Goal: Task Accomplishment & Management: Complete application form

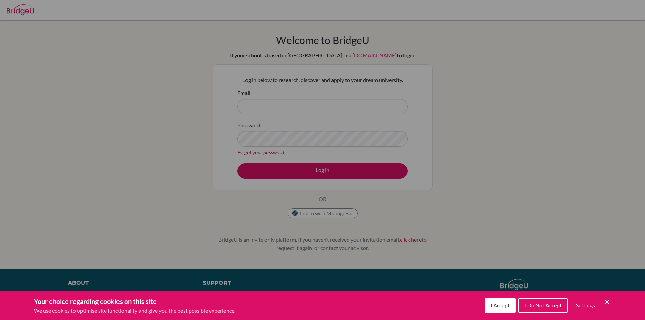
click at [494, 310] on button "I Accept" at bounding box center [500, 305] width 31 height 15
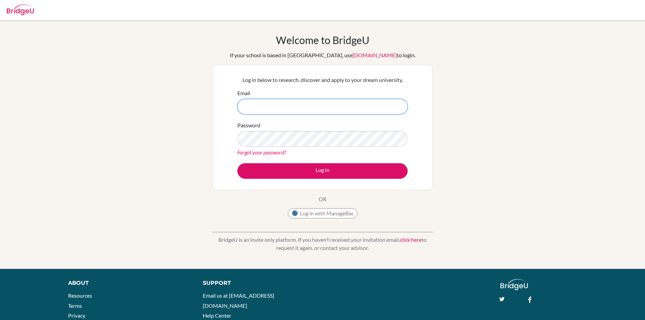
click at [323, 110] on input "Email" at bounding box center [322, 107] width 170 height 16
type input "v"
type input "[EMAIL_ADDRESS][DOMAIN_NAME]"
click at [237, 163] on button "Log in" at bounding box center [322, 171] width 170 height 16
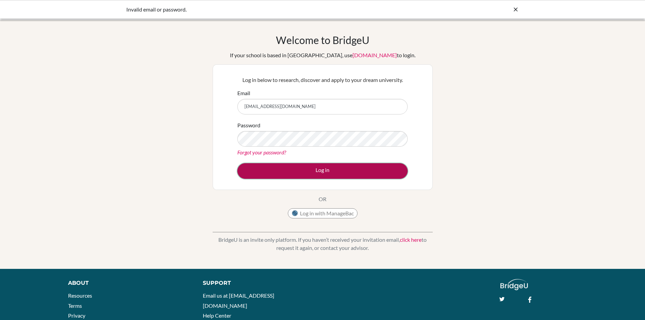
click at [337, 173] on button "Log in" at bounding box center [322, 171] width 170 height 16
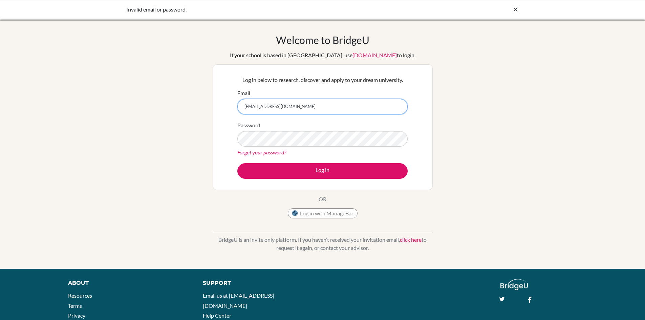
click at [288, 106] on input "[EMAIL_ADDRESS][DOMAIN_NAME]" at bounding box center [322, 107] width 170 height 16
type input "9225@vivekhighschool.onmicrosoft.com"
click at [237, 163] on button "Log in" at bounding box center [322, 171] width 170 height 16
click at [292, 107] on input "9225@vivekhighschool.onmicrosoft.com" at bounding box center [322, 107] width 170 height 16
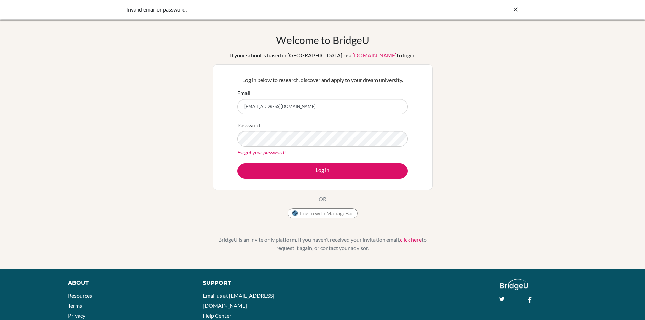
click at [293, 107] on input "9225@vivekhighschool.onmicrosoft.com" at bounding box center [322, 107] width 170 height 16
type input "[EMAIL_ADDRESS][DOMAIN_NAME]"
click at [237, 163] on button "Log in" at bounding box center [322, 171] width 170 height 16
click at [517, 10] on icon at bounding box center [515, 9] width 7 height 7
click at [331, 110] on input "[EMAIL_ADDRESS][DOMAIN_NAME]" at bounding box center [322, 107] width 170 height 16
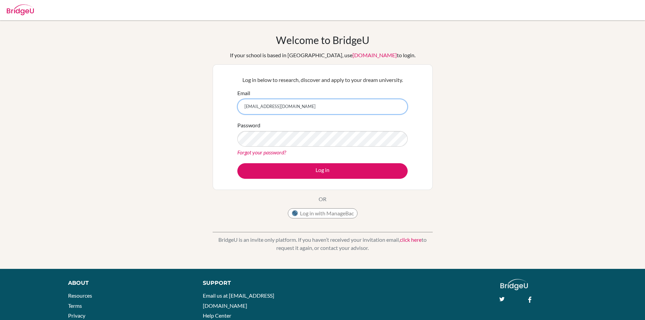
click at [244, 104] on input "[EMAIL_ADDRESS][DOMAIN_NAME]" at bounding box center [322, 107] width 170 height 16
type input "karman9225@vivekhighschool.microsoft.com"
click at [237, 163] on button "Log in" at bounding box center [322, 171] width 170 height 16
click at [258, 106] on input "[EMAIL_ADDRESS][DOMAIN_NAME]" at bounding box center [322, 107] width 170 height 16
click at [288, 106] on input "[EMAIL_ADDRESS][DOMAIN_NAME]" at bounding box center [322, 107] width 170 height 16
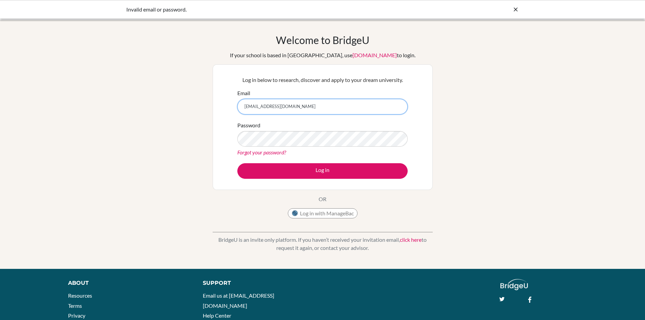
click at [245, 106] on input "9225@vivekhighschool.microsoft.com" at bounding box center [322, 107] width 170 height 16
click at [302, 106] on input "karman9225@vivekhighschool.microsoft.com" at bounding box center [322, 107] width 170 height 16
click at [348, 108] on input "[EMAIL_ADDRESS][DOMAIN_NAME]" at bounding box center [322, 107] width 170 height 16
type input "[EMAIL_ADDRESS][DOMAIN_NAME]"
click at [237, 163] on button "Log in" at bounding box center [322, 171] width 170 height 16
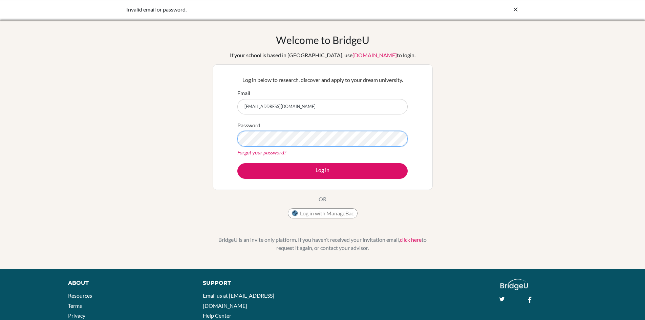
click at [237, 163] on button "Log in" at bounding box center [322, 171] width 170 height 16
click at [308, 104] on input "[EMAIL_ADDRESS][DOMAIN_NAME]" at bounding box center [322, 107] width 170 height 16
click at [308, 104] on input "karman9225@vivekhighschool.onmicrosoft.com" at bounding box center [322, 107] width 170 height 16
type input "[EMAIL_ADDRESS][DOMAIN_NAME]"
click at [237, 163] on button "Log in" at bounding box center [322, 171] width 170 height 16
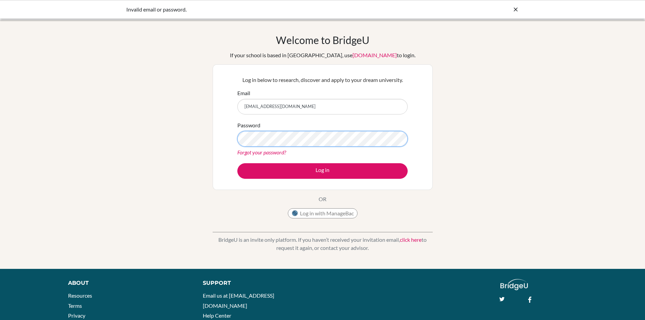
click at [237, 163] on button "Log in" at bounding box center [322, 171] width 170 height 16
